Goal: Task Accomplishment & Management: Complete application form

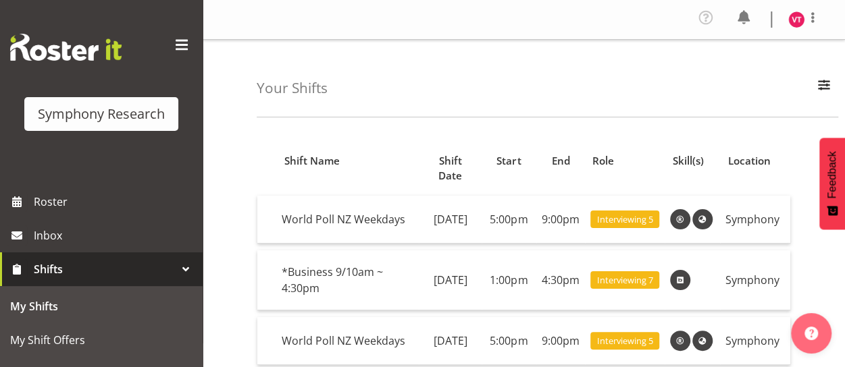
scroll to position [95, 0]
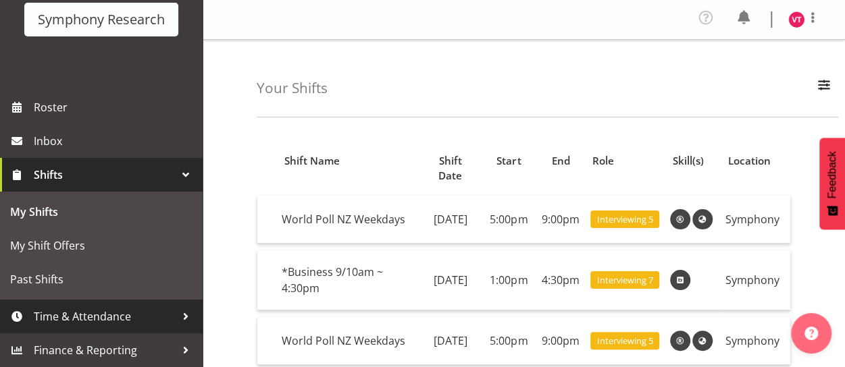
click at [84, 314] on span "Time & Attendance" at bounding box center [105, 317] width 142 height 20
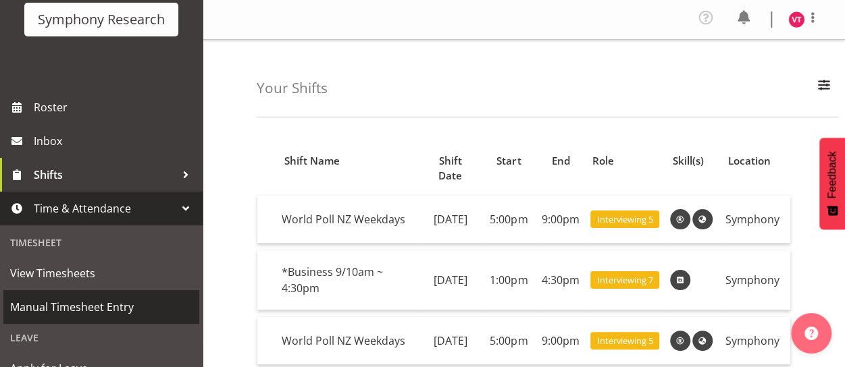
click at [112, 307] on span "Manual Timesheet Entry" at bounding box center [101, 307] width 182 height 20
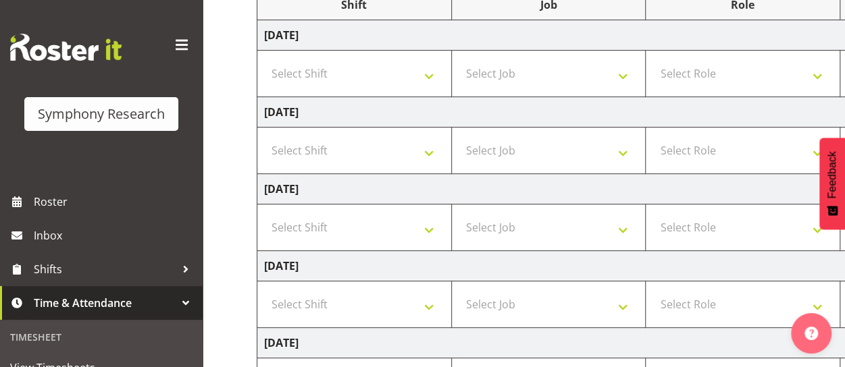
scroll to position [199, 0]
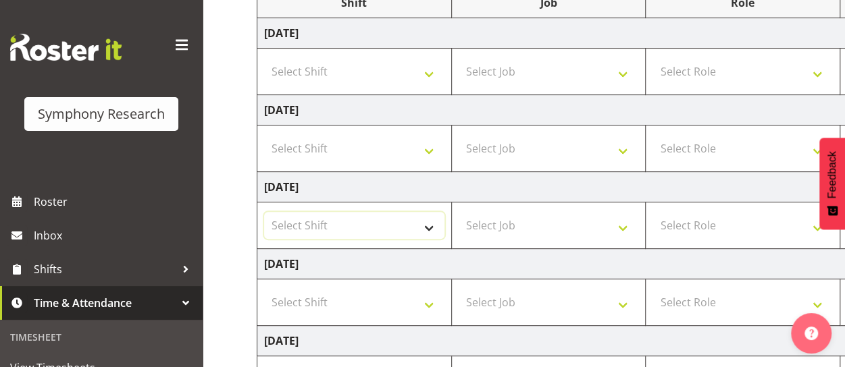
click at [432, 226] on select "Select Shift !!Weekend Residential (Roster IT Shift Label) *Business 9/10am ~ 4…" at bounding box center [354, 225] width 180 height 27
select select "48116"
click at [264, 212] on select "Select Shift !!Weekend Residential (Roster IT Shift Label) *Business 9/10am ~ 4…" at bounding box center [354, 225] width 180 height 27
click at [569, 233] on select "Select Job 550060 IF Admin 553492 World Poll Aus Wave 2 Main 2025 553493 World …" at bounding box center [549, 225] width 180 height 27
select select "10527"
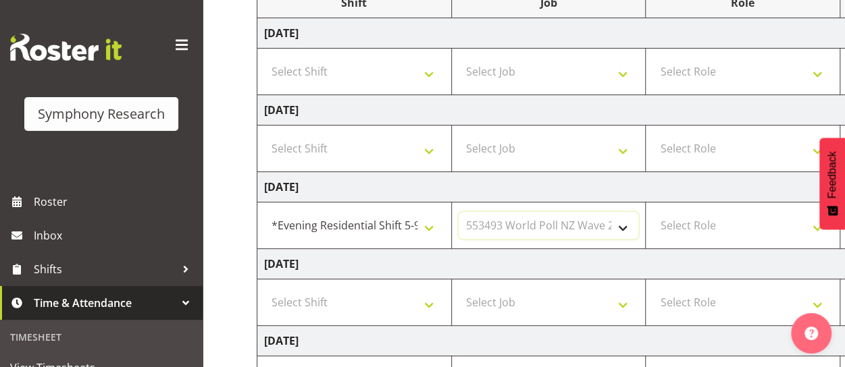
click at [459, 212] on select "Select Job 550060 IF Admin 553492 World Poll Aus Wave 2 Main 2025 553493 World …" at bounding box center [549, 225] width 180 height 27
click at [717, 226] on select "Select Role Briefing Interviewing" at bounding box center [742, 225] width 180 height 27
select select "47"
click at [652, 212] on select "Select Role Briefing Interviewing" at bounding box center [742, 225] width 180 height 27
click at [413, 72] on select "Select Shift !!Weekend Residential (Roster IT Shift Label) *Business 9/10am ~ 4…" at bounding box center [354, 71] width 180 height 27
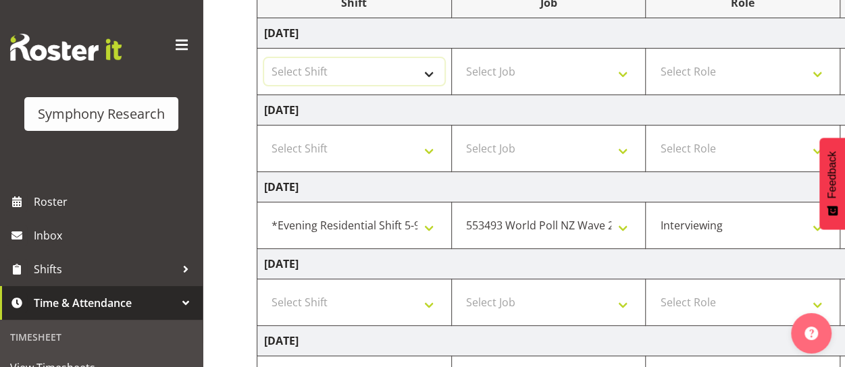
select select "48116"
click at [264, 58] on select "Select Shift !!Weekend Residential (Roster IT Shift Label) *Business 9/10am ~ 4…" at bounding box center [354, 71] width 180 height 27
click at [573, 71] on select "Select Job 550060 IF Admin 553492 World Poll Aus Wave 2 Main 2025 553493 World …" at bounding box center [549, 71] width 180 height 27
click at [459, 58] on select "Select Job 550060 IF Admin 553492 World Poll Aus Wave 2 Main 2025 553493 World …" at bounding box center [549, 71] width 180 height 27
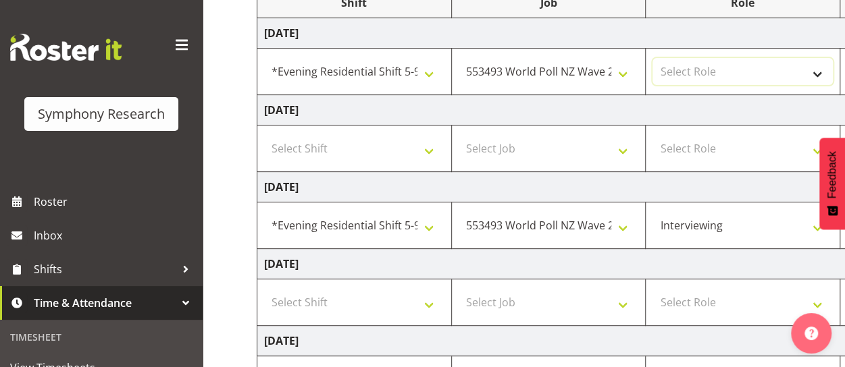
click at [766, 72] on select "Select Role Briefing Interviewing" at bounding box center [742, 71] width 180 height 27
click at [623, 65] on select "550060 IF Admin 553492 World Poll Aus Wave 2 Main 2025 553493 World Poll NZ Wav…" at bounding box center [549, 71] width 180 height 27
select select "743"
click at [459, 58] on select "550060 IF Admin 553492 World Poll Aus Wave 2 Main 2025 553493 World Poll NZ Wav…" at bounding box center [549, 71] width 180 height 27
click at [760, 68] on select "Select Role Briefing Interviewing" at bounding box center [742, 71] width 180 height 27
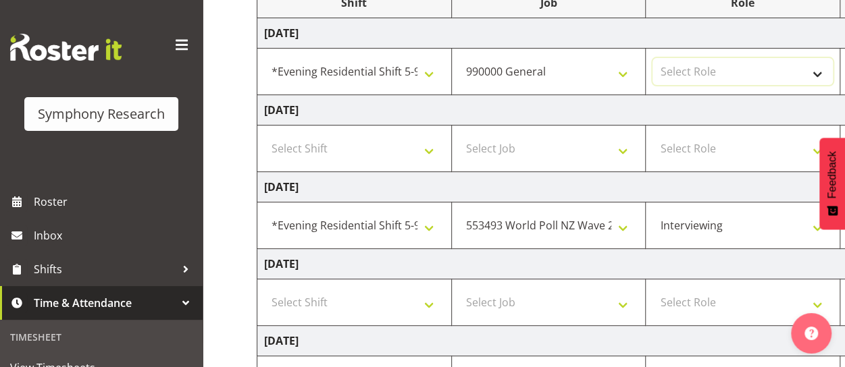
select select "297"
click at [652, 58] on select "Select Role Briefing Interviewing" at bounding box center [742, 71] width 180 height 27
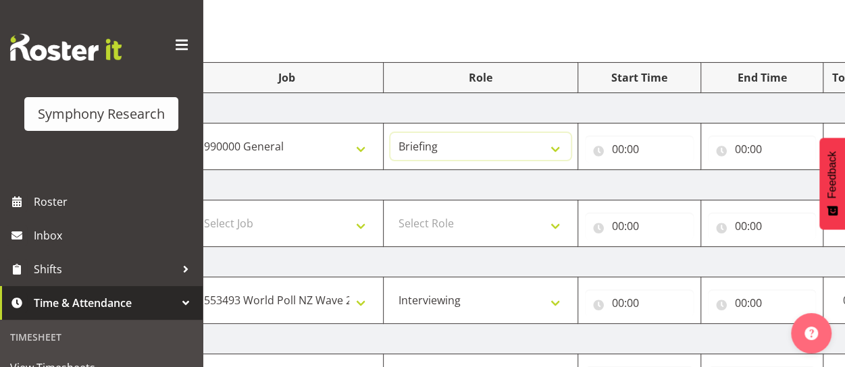
scroll to position [122, 0]
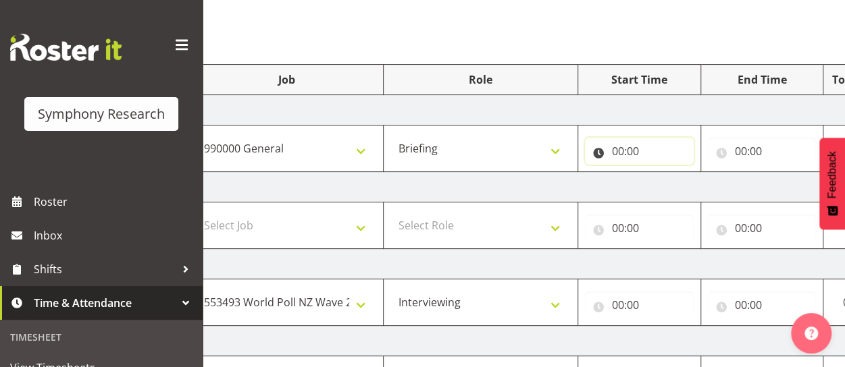
click at [625, 151] on input "00:00" at bounding box center [639, 151] width 109 height 27
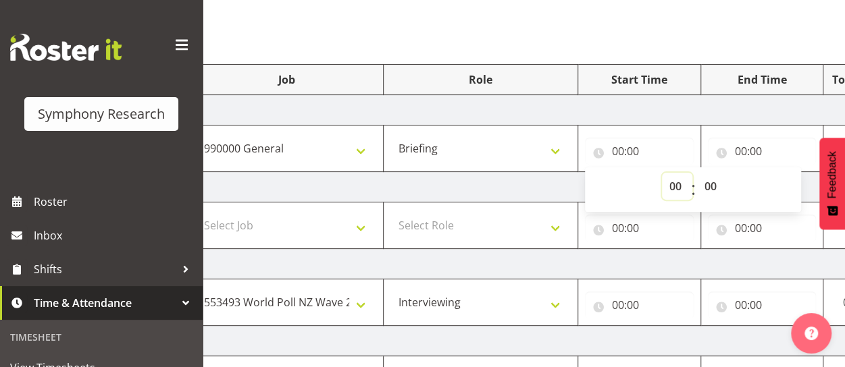
click at [681, 183] on select "00 01 02 03 04 05 06 07 08 09 10 11 12 13 14 15 16 17 18 19 20 21 22 23" at bounding box center [677, 186] width 30 height 27
select select "17"
click at [662, 173] on select "00 01 02 03 04 05 06 07 08 09 10 11 12 13 14 15 16 17 18 19 20 21 22 23" at bounding box center [677, 186] width 30 height 27
type input "17:00"
click at [773, 146] on input "00:00" at bounding box center [762, 151] width 109 height 27
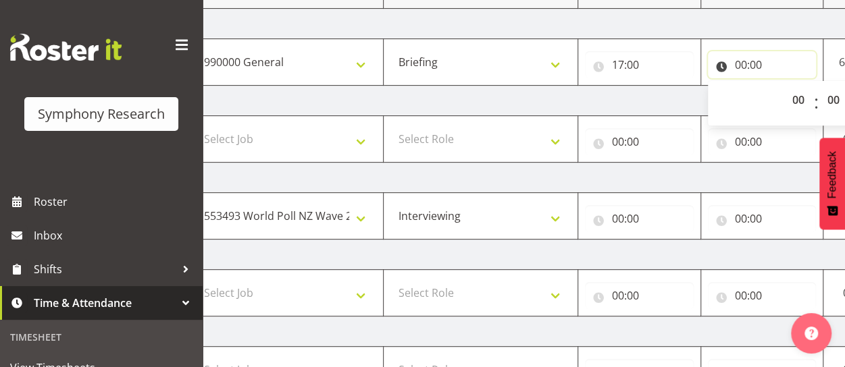
scroll to position [200, 0]
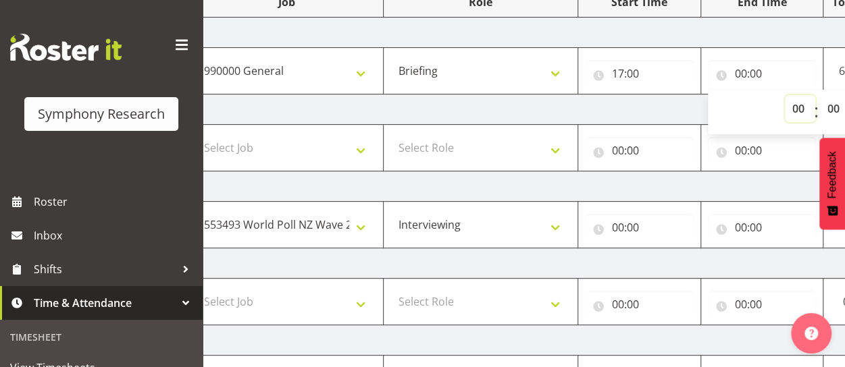
click at [802, 108] on select "00 01 02 03 04 05 06 07 08 09 10 11 12 13 14 15 16 17 18 19 20 21 22 23" at bounding box center [800, 108] width 30 height 27
select select "17"
click at [785, 95] on select "00 01 02 03 04 05 06 07 08 09 10 11 12 13 14 15 16 17 18 19 20 21 22 23" at bounding box center [800, 108] width 30 height 27
type input "17:00"
click at [835, 105] on select "00 01 02 03 04 05 06 07 08 09 10 11 12 13 14 15 16 17 18 19 20 21 22 23 24 25 2…" at bounding box center [835, 108] width 30 height 27
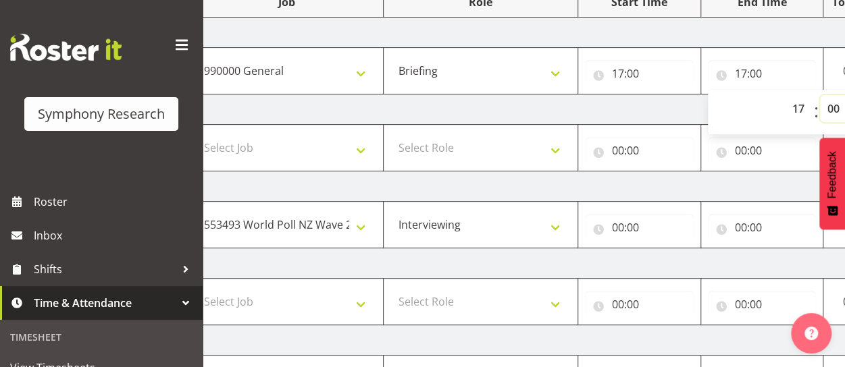
select select "30"
click at [820, 95] on select "00 01 02 03 04 05 06 07 08 09 10 11 12 13 14 15 16 17 18 19 20 21 22 23 24 25 2…" at bounding box center [835, 108] width 30 height 27
type input "17:30"
click at [588, 97] on td "[DATE]" at bounding box center [467, 110] width 945 height 30
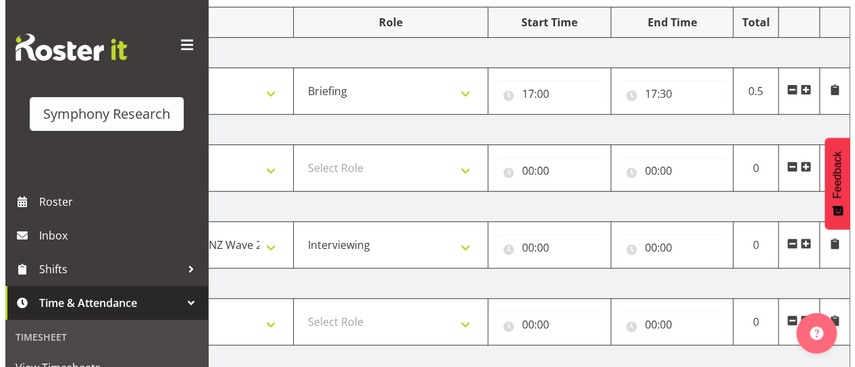
scroll to position [183, 0]
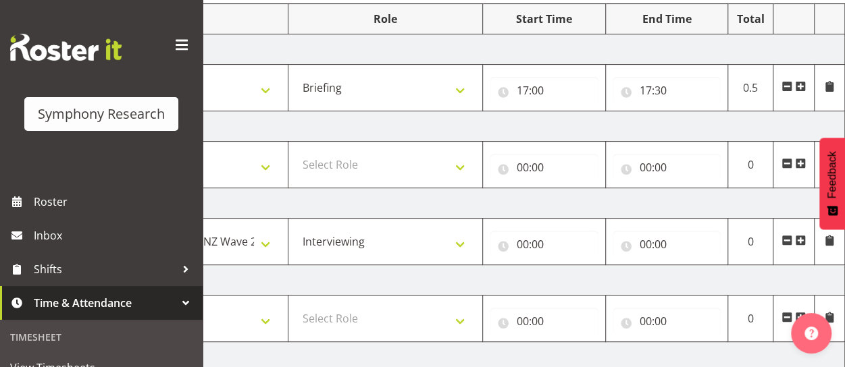
click at [829, 86] on span at bounding box center [829, 86] width 11 height 11
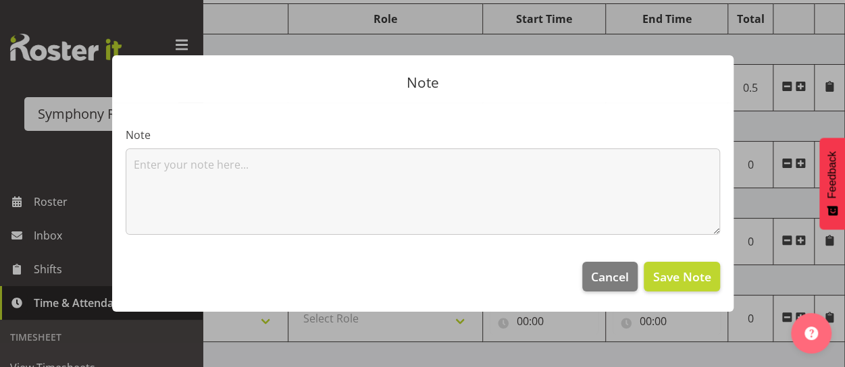
scroll to position [0, 347]
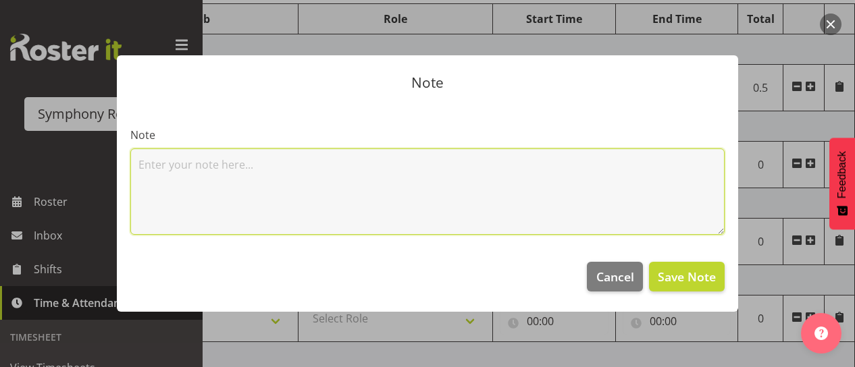
click at [463, 166] on textarea at bounding box center [427, 192] width 594 height 86
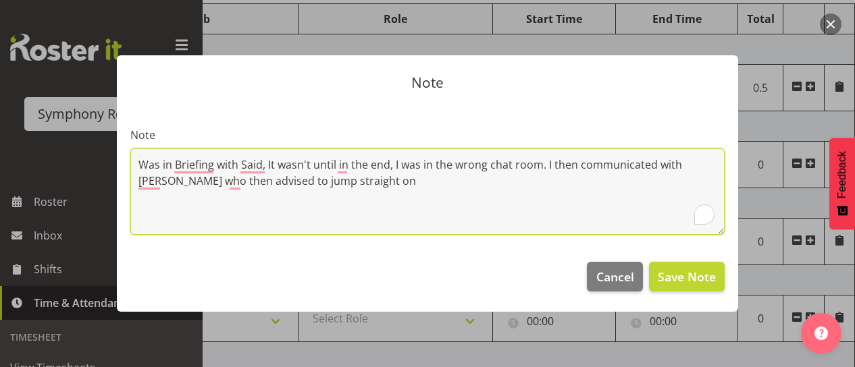
drag, startPoint x: 173, startPoint y: 163, endPoint x: 134, endPoint y: 154, distance: 40.1
click at [134, 154] on textarea "Was in Briefing with Said, It wasn't until in the end, I was in the wrong chat …" at bounding box center [427, 192] width 594 height 86
click at [344, 163] on textarea "Team Briefing with Said, It wasn't until in the end, I was in the wrong chat ro…" at bounding box center [427, 192] width 594 height 86
click at [403, 163] on textarea "Team Briefing with Said, It wasn't until the end, I was in the wrong chat room.…" at bounding box center [427, 192] width 594 height 86
click at [596, 165] on textarea "Team Briefing with Said, It wasn't until the end, I was told that I was in the …" at bounding box center [427, 192] width 594 height 86
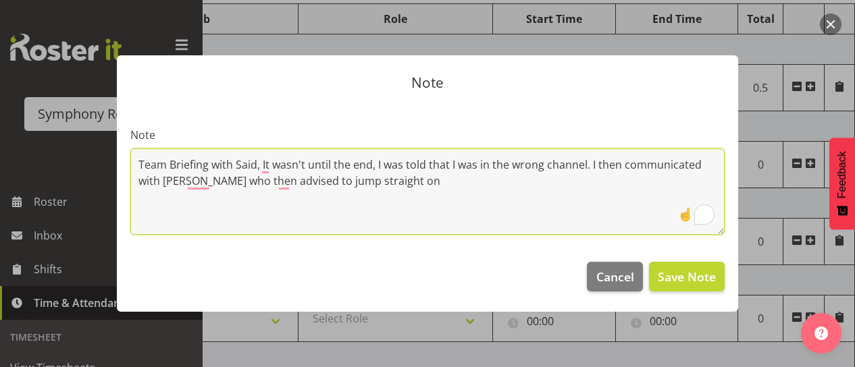
click at [380, 182] on textarea "Team Briefing with Said, It wasn't until the end, I was told that I was in the …" at bounding box center [427, 192] width 594 height 86
type textarea "Team Briefing with Said, It wasn't until the end, I was told that I was in the …"
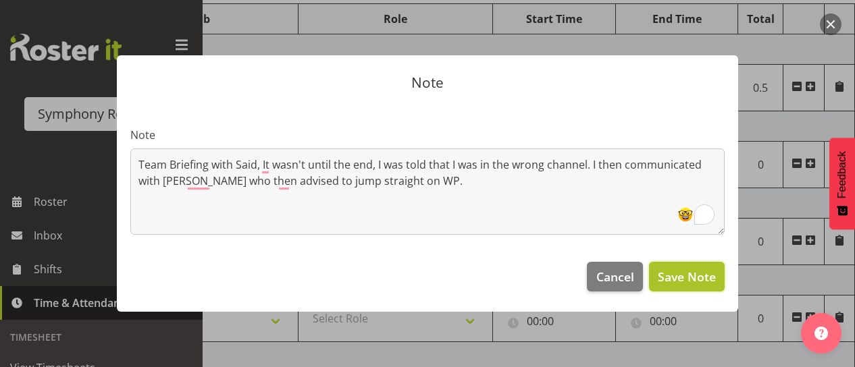
click at [683, 280] on span "Save Note" at bounding box center [687, 277] width 58 height 18
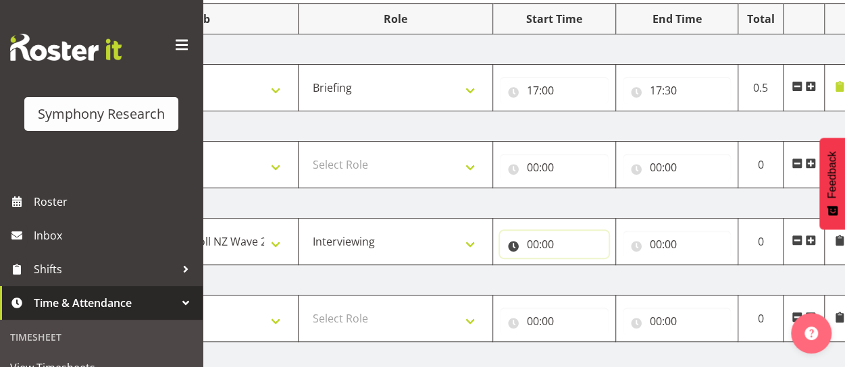
click at [513, 240] on input "00:00" at bounding box center [554, 244] width 109 height 27
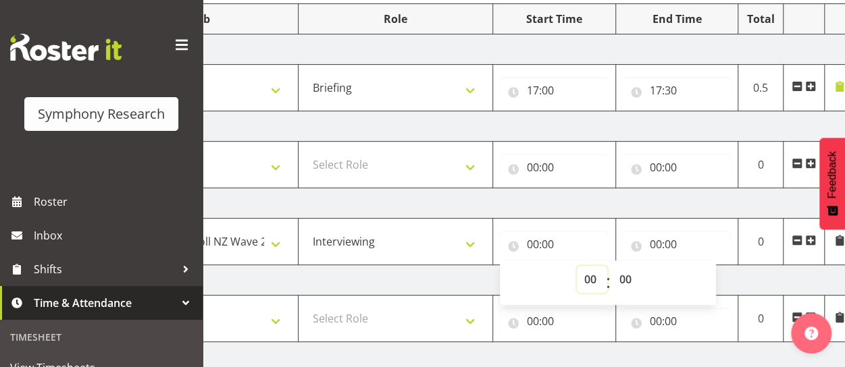
click at [594, 274] on select "00 01 02 03 04 05 06 07 08 09 10 11 12 13 14 15 16 17 18 19 20 21 22 23" at bounding box center [592, 279] width 30 height 27
select select "17"
click at [577, 266] on select "00 01 02 03 04 05 06 07 08 09 10 11 12 13 14 15 16 17 18 19 20 21 22 23" at bounding box center [592, 279] width 30 height 27
type input "17:00"
click at [671, 242] on input "00:00" at bounding box center [677, 244] width 109 height 27
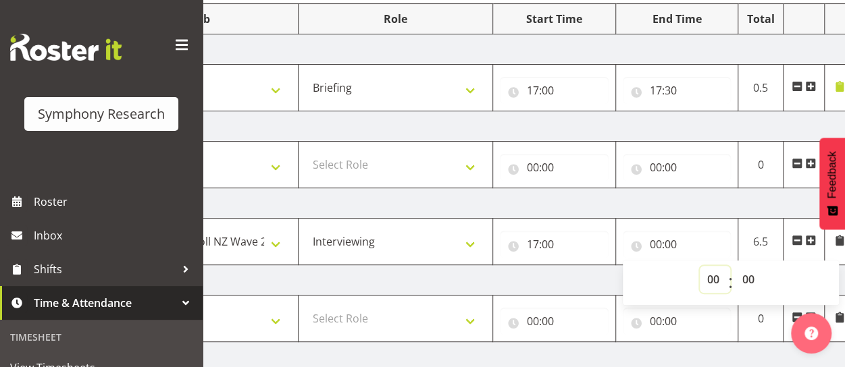
click at [709, 278] on select "00 01 02 03 04 05 06 07 08 09 10 11 12 13 14 15 16 17 18 19 20 21 22 23" at bounding box center [715, 279] width 30 height 27
select select "21"
click at [700, 266] on select "00 01 02 03 04 05 06 07 08 09 10 11 12 13 14 15 16 17 18 19 20 21 22 23" at bounding box center [715, 279] width 30 height 27
type input "21:00"
click at [809, 86] on span at bounding box center [810, 86] width 11 height 11
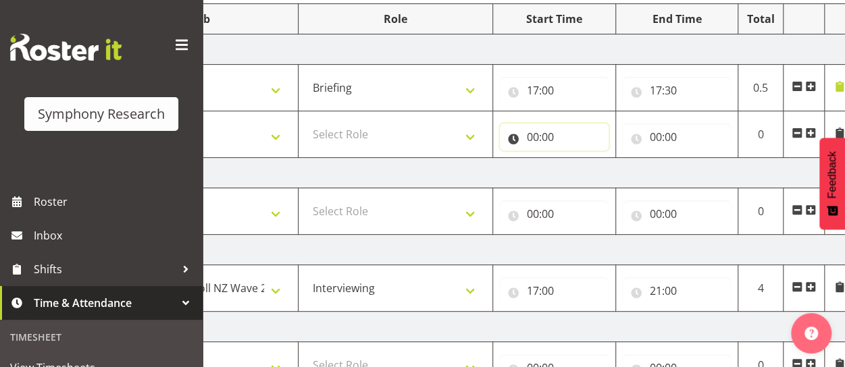
click at [533, 134] on input "00:00" at bounding box center [554, 137] width 109 height 27
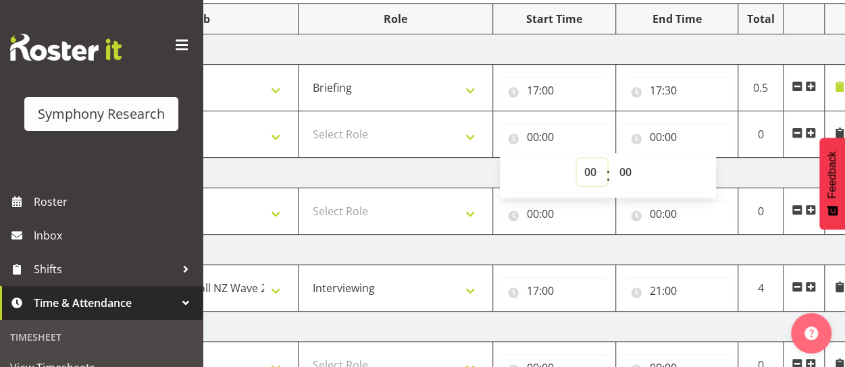
click at [588, 171] on select "00 01 02 03 04 05 06 07 08 09 10 11 12 13 14 15 16 17 18 19 20 21 22 23" at bounding box center [592, 172] width 30 height 27
select select "17"
click at [577, 159] on select "00 01 02 03 04 05 06 07 08 09 10 11 12 13 14 15 16 17 18 19 20 21 22 23" at bounding box center [592, 172] width 30 height 27
type input "17:00"
click at [626, 171] on select "00 01 02 03 04 05 06 07 08 09 10 11 12 13 14 15 16 17 18 19 20 21 22 23 24 25 2…" at bounding box center [627, 172] width 30 height 27
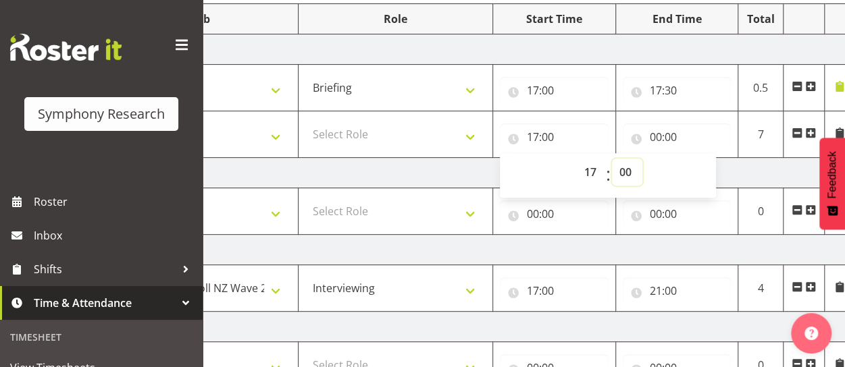
select select "30"
click at [612, 159] on select "00 01 02 03 04 05 06 07 08 09 10 11 12 13 14 15 16 17 18 19 20 21 22 23 24 25 2…" at bounding box center [627, 172] width 30 height 27
type input "17:30"
click at [669, 133] on input "00:00" at bounding box center [677, 137] width 109 height 27
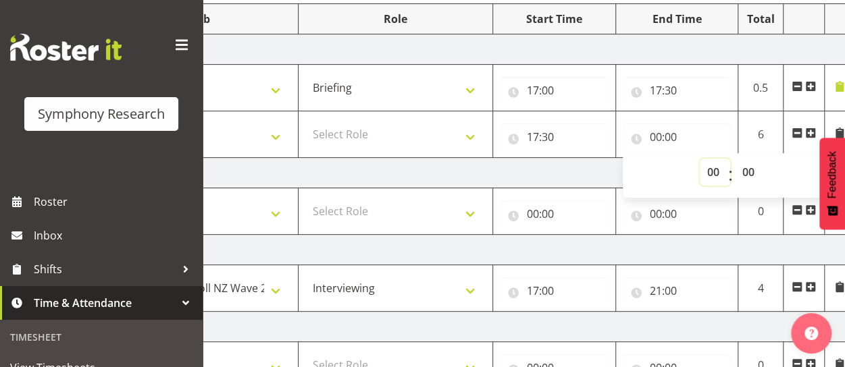
click at [713, 172] on select "00 01 02 03 04 05 06 07 08 09 10 11 12 13 14 15 16 17 18 19 20 21 22 23" at bounding box center [715, 172] width 30 height 27
select select "18"
click at [700, 159] on select "00 01 02 03 04 05 06 07 08 09 10 11 12 13 14 15 16 17 18 19 20 21 22 23" at bounding box center [715, 172] width 30 height 27
type input "18:00"
click at [746, 176] on select "00 01 02 03 04 05 06 07 08 09 10 11 12 13 14 15 16 17 18 19 20 21 22 23 24 25 2…" at bounding box center [750, 172] width 30 height 27
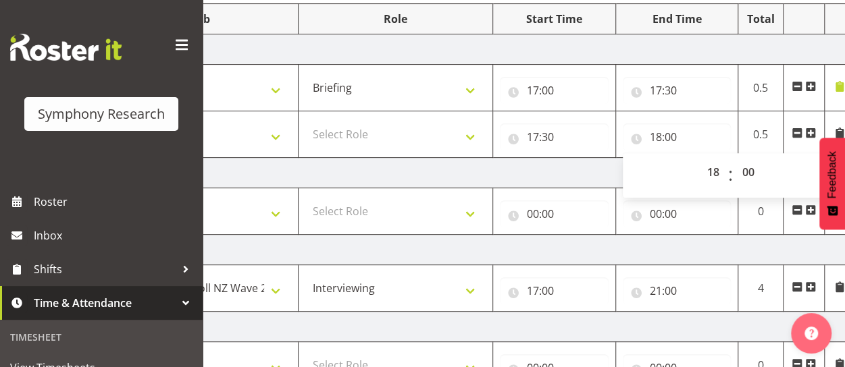
click at [787, 175] on div "00 01 02 03 04 05 06 07 08 09 10 11 12 13 14 15 16 17 18 19 20 21 22 23 : 00 01…" at bounding box center [731, 176] width 216 height 34
click at [742, 171] on select "00 01 02 03 04 05 06 07 08 09 10 11 12 13 14 15 16 17 18 19 20 21 22 23 24 25 2…" at bounding box center [750, 172] width 30 height 27
select select "11"
click at [735, 159] on select "00 01 02 03 04 05 06 07 08 09 10 11 12 13 14 15 16 17 18 19 20 21 22 23 24 25 2…" at bounding box center [750, 172] width 30 height 27
type input "18:11"
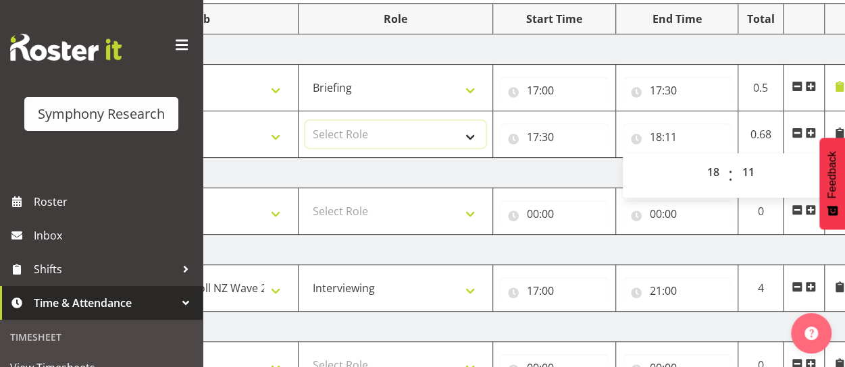
click at [368, 134] on select "Select Role Briefing Interviewing" at bounding box center [395, 134] width 180 height 27
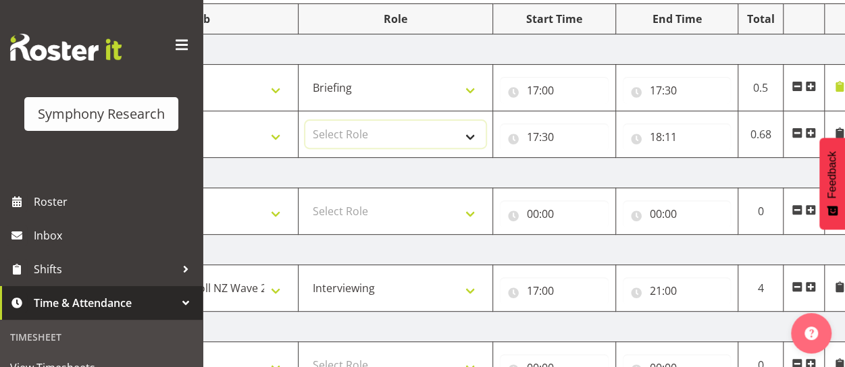
select select "47"
click at [305, 121] on select "Select Role Briefing Interviewing" at bounding box center [395, 134] width 180 height 27
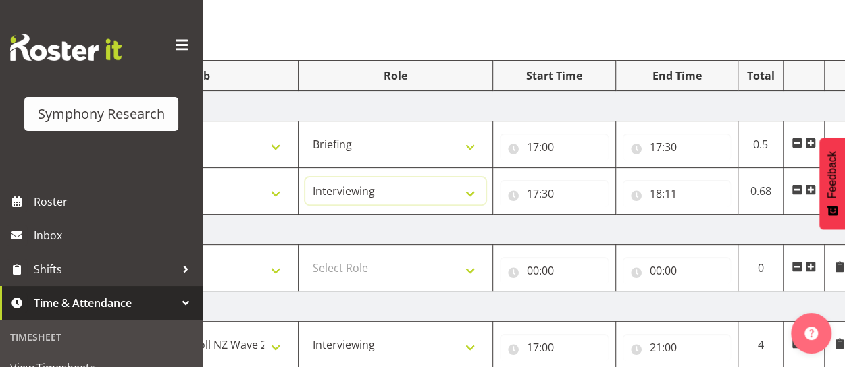
scroll to position [123, 0]
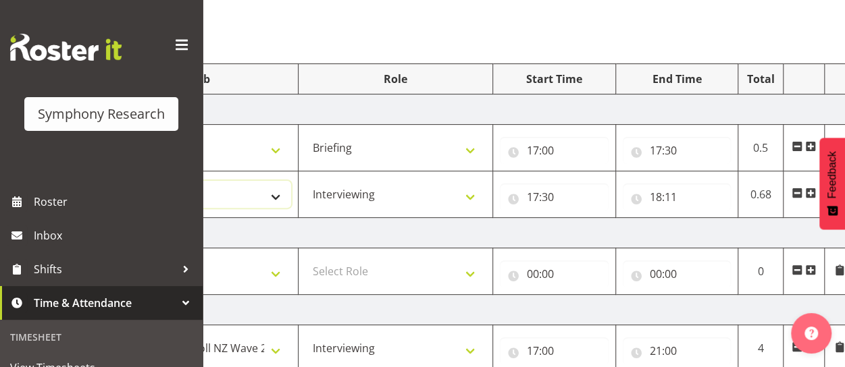
click at [267, 192] on select "Select Job 550060 IF Admin 553492 World Poll Aus Wave 2 Main 2025 553493 World …" at bounding box center [201, 194] width 180 height 27
select select "10527"
click at [111, 181] on select "Select Job 550060 IF Admin 553492 World Poll Aus Wave 2 Main 2025 553493 World …" at bounding box center [201, 194] width 180 height 27
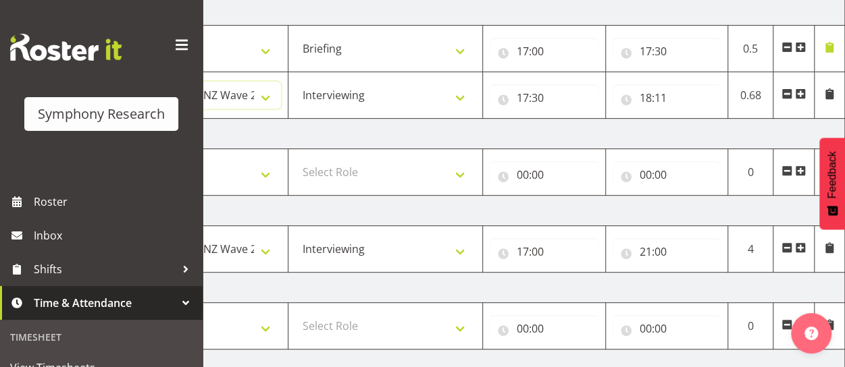
scroll to position [227, 0]
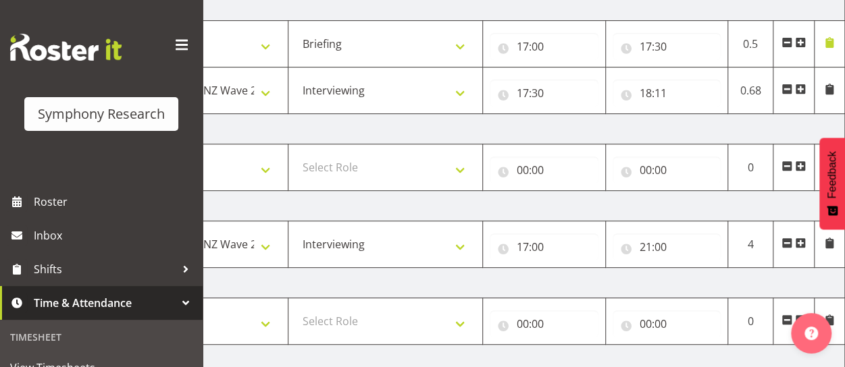
click at [829, 84] on span at bounding box center [829, 89] width 11 height 11
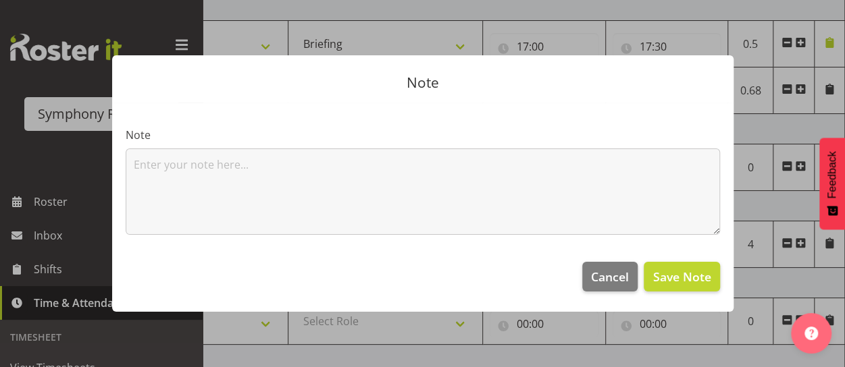
scroll to position [0, 347]
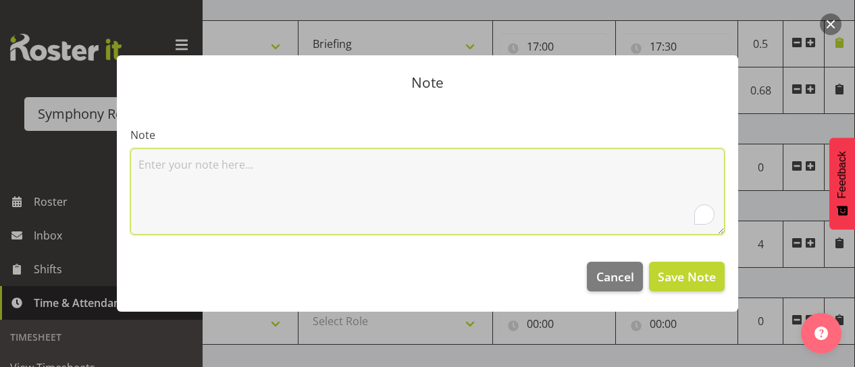
click at [574, 161] on textarea "To enrich screen reader interactions, please activate Accessibility in Grammarl…" at bounding box center [427, 192] width 594 height 86
type textarea "C"
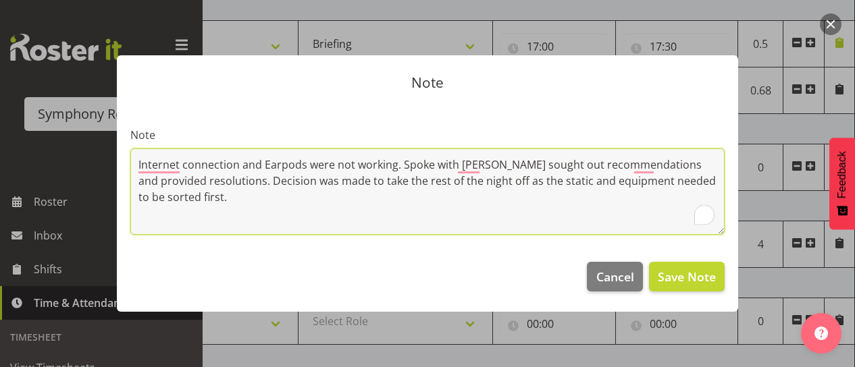
click at [134, 161] on textarea "Internet connection and Earpods were not working. Spoke with [PERSON_NAME] soug…" at bounding box center [427, 192] width 594 height 86
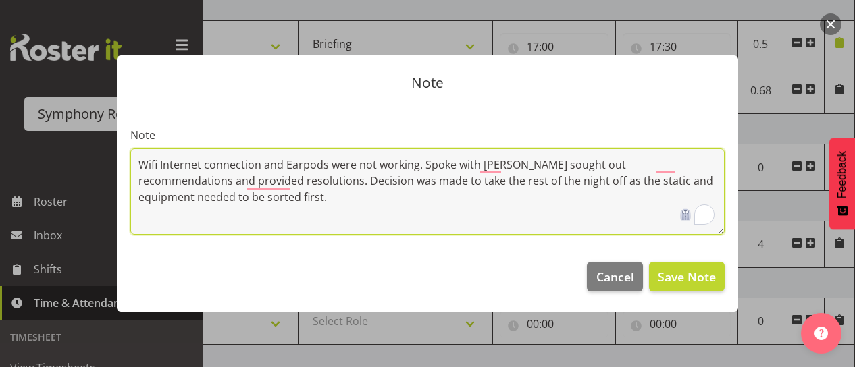
click at [416, 164] on textarea "Wifi Internet connection and Earpods were not working. Spoke with [PERSON_NAME]…" at bounding box center [427, 192] width 594 height 86
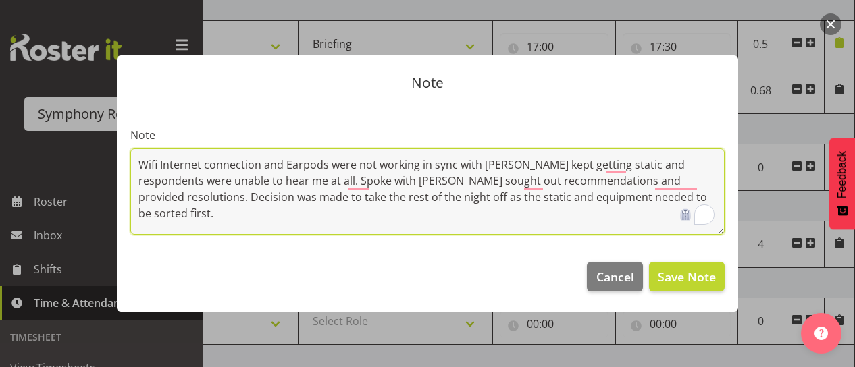
click at [390, 179] on textarea "Wifi Internet connection and Earpods were not working in sync with [PERSON_NAME…" at bounding box center [427, 192] width 594 height 86
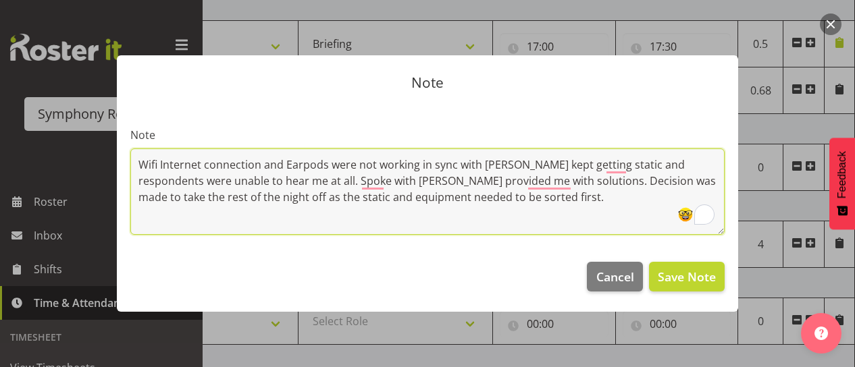
click at [523, 181] on textarea "Wifi Internet connection and Earpods were not working in sync with [PERSON_NAME…" at bounding box center [427, 192] width 594 height 86
click at [389, 180] on textarea "Wifi Internet connection and Earpods were not working in sync with [PERSON_NAME…" at bounding box center [427, 192] width 594 height 86
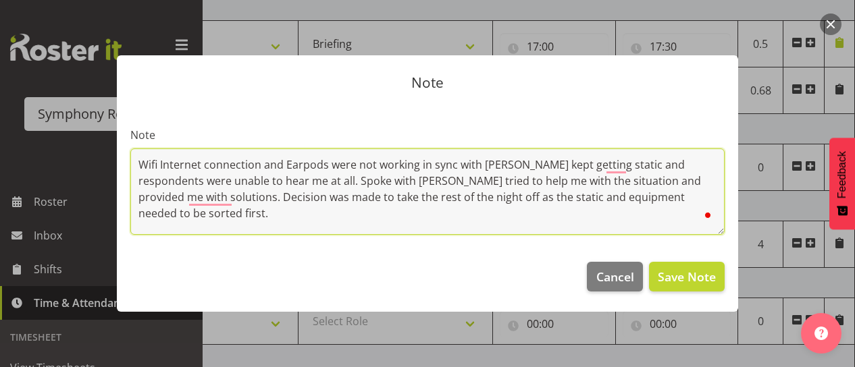
click at [188, 195] on textarea "Wifi Internet connection and Earpods were not working in sync with [PERSON_NAME…" at bounding box center [427, 192] width 594 height 86
click at [182, 195] on textarea "Wifi Internet connection and Earpods were not working in sync with [PERSON_NAME…" at bounding box center [427, 192] width 594 height 86
click at [186, 196] on textarea "Wifi Internet connection and Earpods were not working in sync with [PERSON_NAME…" at bounding box center [427, 192] width 594 height 86
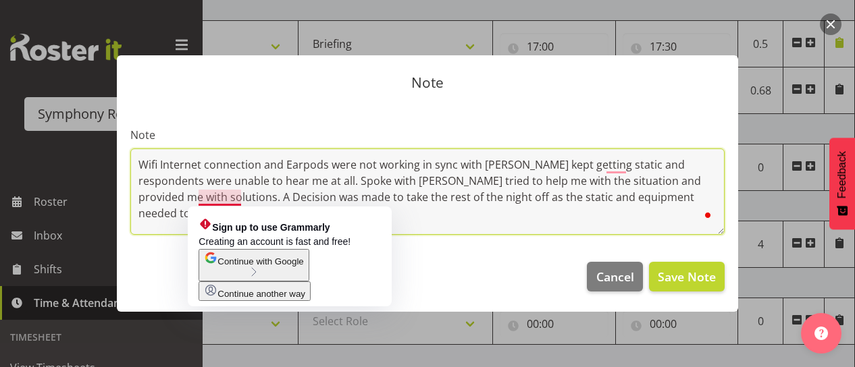
click at [205, 196] on textarea "Wifi Internet connection and Earpods were not working in sync with [PERSON_NAME…" at bounding box center [427, 192] width 594 height 86
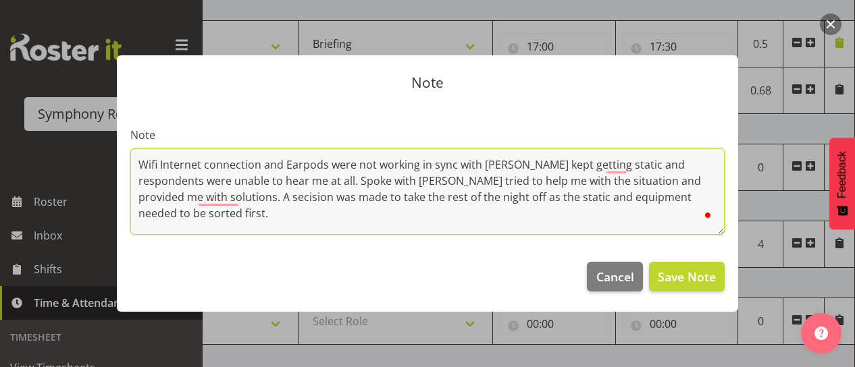
click at [205, 196] on textarea "Wifi Internet connection and Earpods were not working in sync with [PERSON_NAME…" at bounding box center [427, 192] width 594 height 86
click at [192, 209] on textarea "Wifi Internet connection and Earpods were not working in sync with [PERSON_NAME…" at bounding box center [427, 192] width 594 height 86
click at [450, 192] on textarea "Wifi Internet connection and Earpods were not working in sync with [PERSON_NAME…" at bounding box center [427, 192] width 594 height 86
click at [461, 199] on textarea "Wifi Internet connection and Earpods were not working in sync with [PERSON_NAME…" at bounding box center [427, 192] width 594 height 86
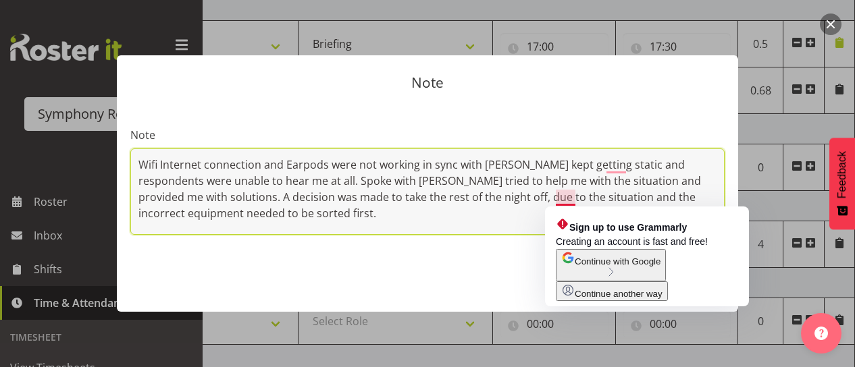
click at [560, 197] on textarea "Wifi Internet connection and Earpods were not working in sync with [PERSON_NAME…" at bounding box center [427, 192] width 594 height 86
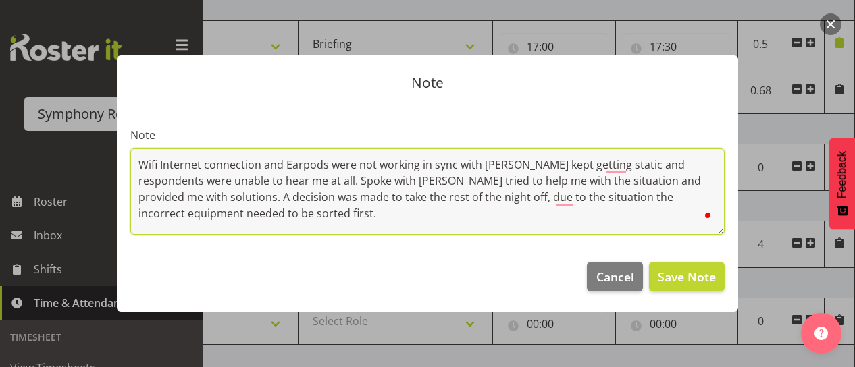
click at [553, 195] on textarea "Wifi Internet connection and Earpods were not working in sync with [PERSON_NAME…" at bounding box center [427, 192] width 594 height 86
click at [603, 161] on textarea "Wifi Internet connection and Earpods were not working in sync with [PERSON_NAME…" at bounding box center [427, 192] width 594 height 86
click at [449, 182] on textarea "Wifi Internet connection and Earpods were not working in sync with Voxco kept g…" at bounding box center [427, 192] width 594 height 86
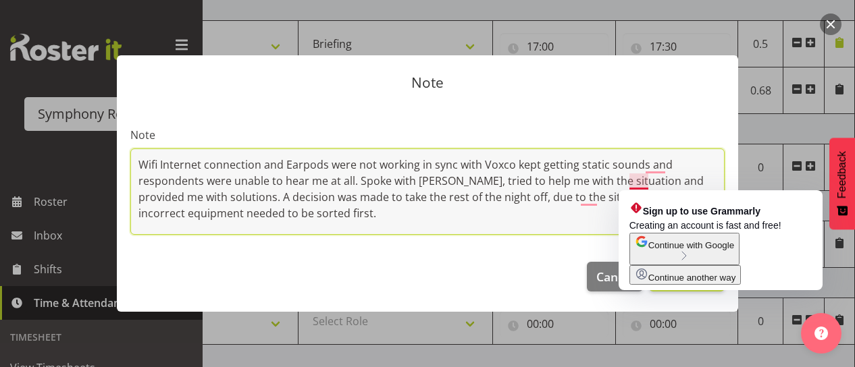
click at [644, 180] on textarea "Wifi Internet connection and Earpods were not working in sync with Voxco kept g…" at bounding box center [427, 192] width 594 height 86
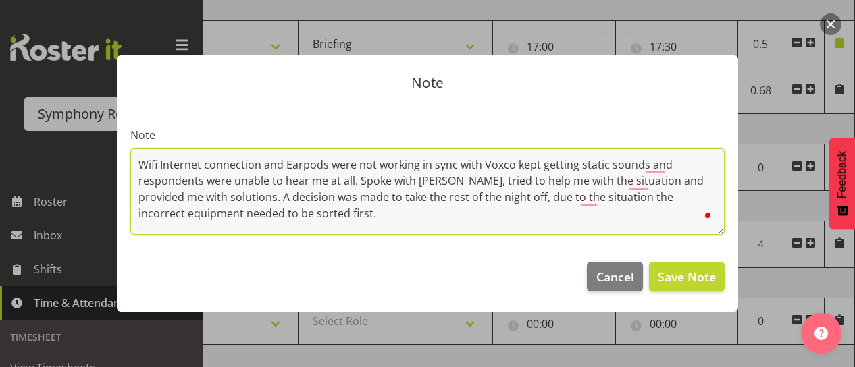
click at [649, 181] on textarea "Wifi Internet connection and Earpods were not working in sync with Voxco kept g…" at bounding box center [427, 192] width 594 height 86
click at [209, 198] on textarea "Wifi Internet connection and Earpods were not working in sync with Voxco kept g…" at bounding box center [427, 192] width 594 height 86
click at [458, 205] on textarea "Wifi Internet connection and Earpods were not working in sync with Voxco kept g…" at bounding box center [427, 192] width 594 height 86
click at [653, 197] on textarea "Wifi Internet connection and Earpods were not working in sync with Voxco kept g…" at bounding box center [427, 192] width 594 height 86
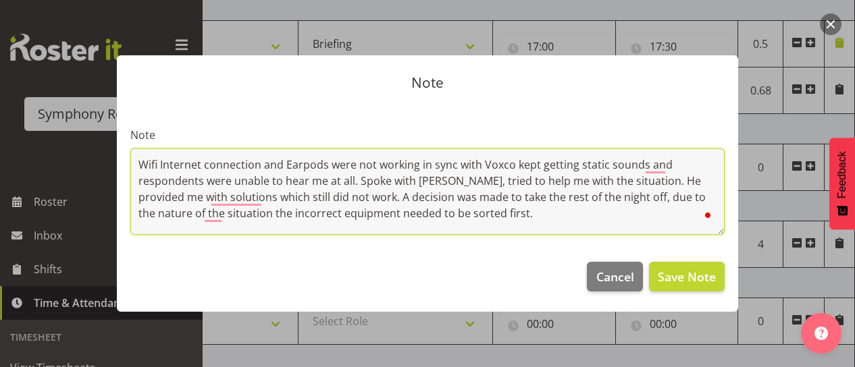
click at [202, 215] on textarea "Wifi Internet connection and Earpods were not working in sync with Voxco kept g…" at bounding box center [427, 192] width 594 height 86
click at [468, 215] on textarea "Wifi Internet connection and Earpods were not working in sync with Voxco kept g…" at bounding box center [427, 192] width 594 height 86
click at [615, 218] on textarea "Wifi Internet connection and Earpods were not working in sync with Voxco kept g…" at bounding box center [427, 192] width 594 height 86
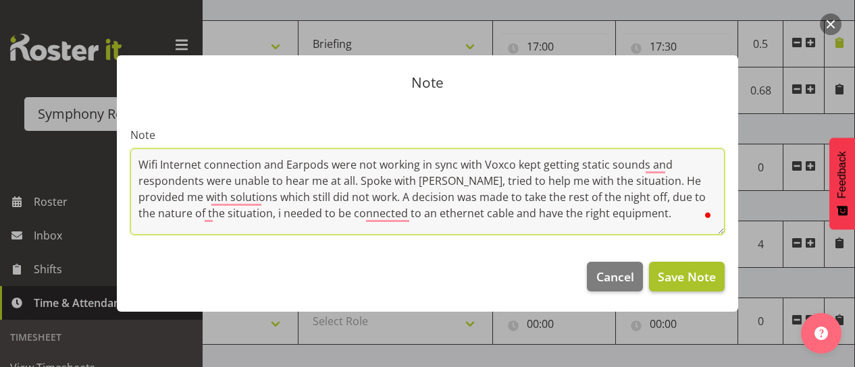
type textarea "Wifi Internet connection and Earpods were not working in sync with Voxco kept g…"
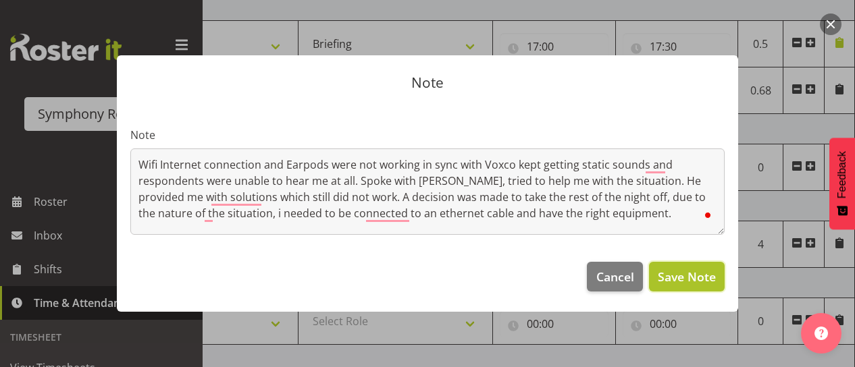
click at [681, 278] on span "Save Note" at bounding box center [687, 277] width 58 height 18
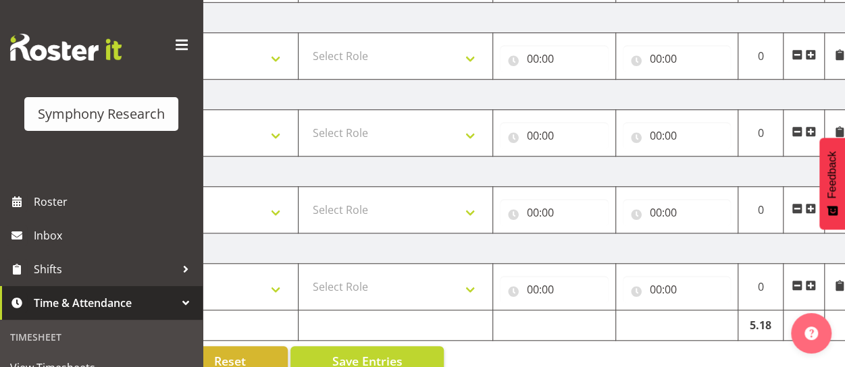
scroll to position [517, 0]
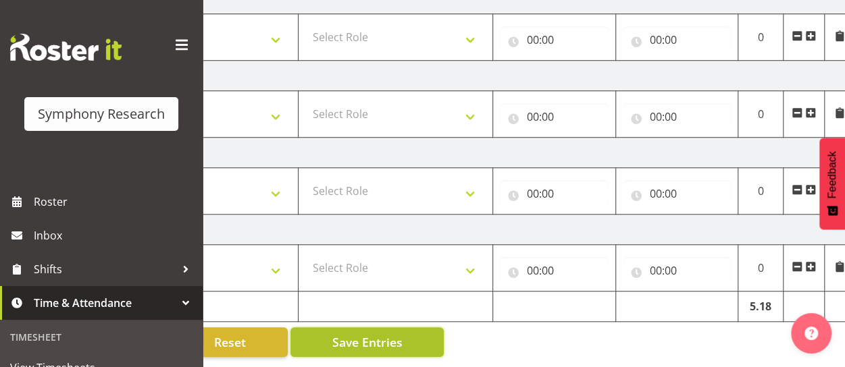
click at [351, 339] on span "Save Entries" at bounding box center [367, 343] width 70 height 18
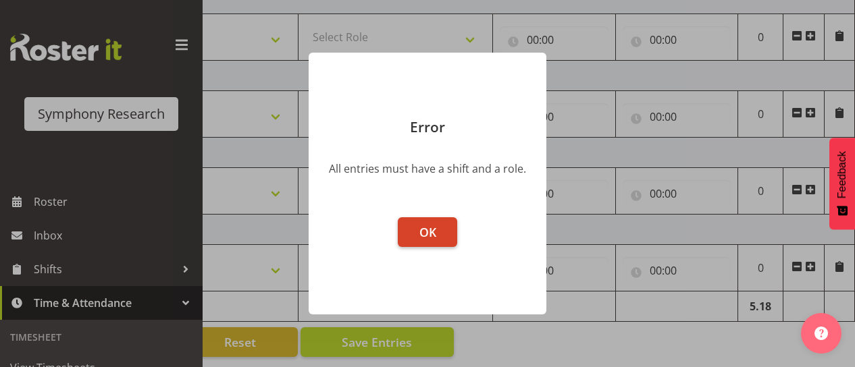
click at [432, 232] on span "OK" at bounding box center [427, 232] width 17 height 16
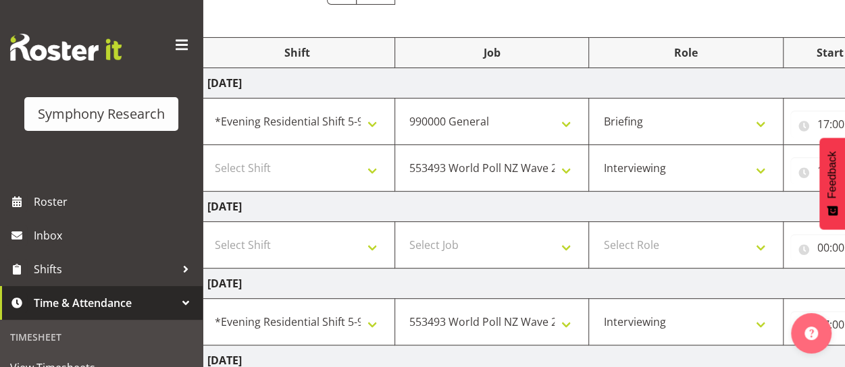
scroll to position [140, 0]
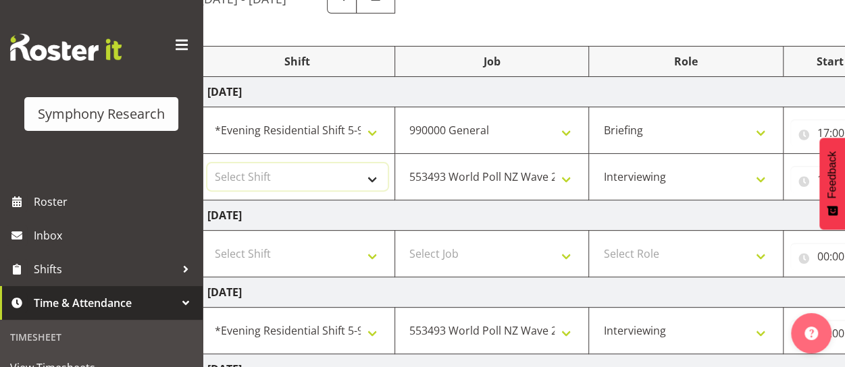
click at [350, 180] on select "Select Shift !!Weekend Residential (Roster IT Shift Label) *Business 9/10am ~ 4…" at bounding box center [297, 176] width 180 height 27
select select "48116"
click at [207, 163] on select "Select Shift !!Weekend Residential (Roster IT Shift Label) *Business 9/10am ~ 4…" at bounding box center [297, 176] width 180 height 27
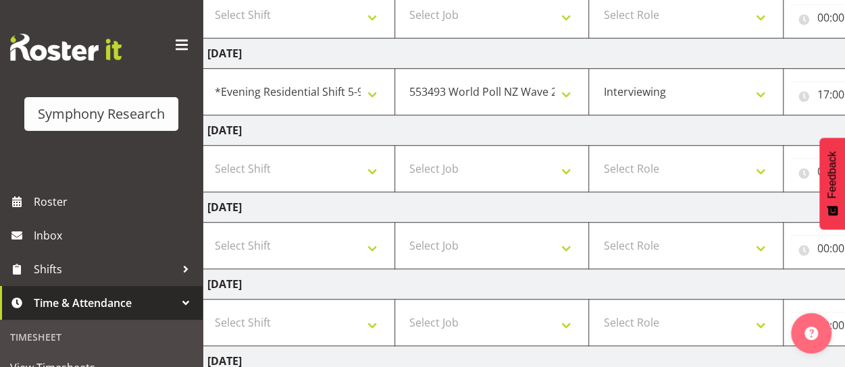
scroll to position [517, 0]
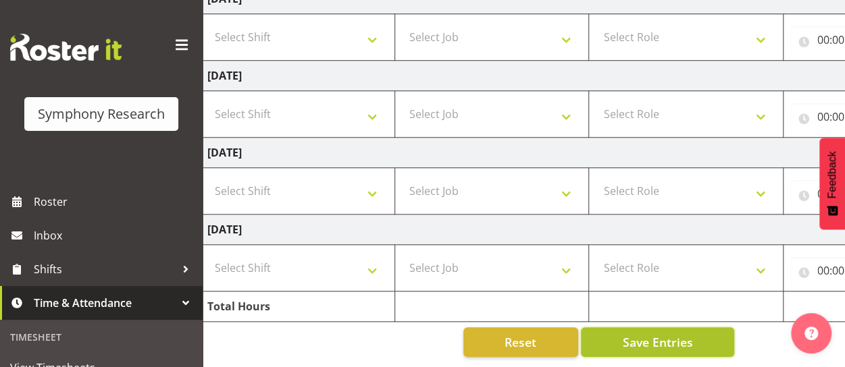
click at [693, 333] on button "Save Entries" at bounding box center [657, 343] width 153 height 30
